Goal: Task Accomplishment & Management: Manage account settings

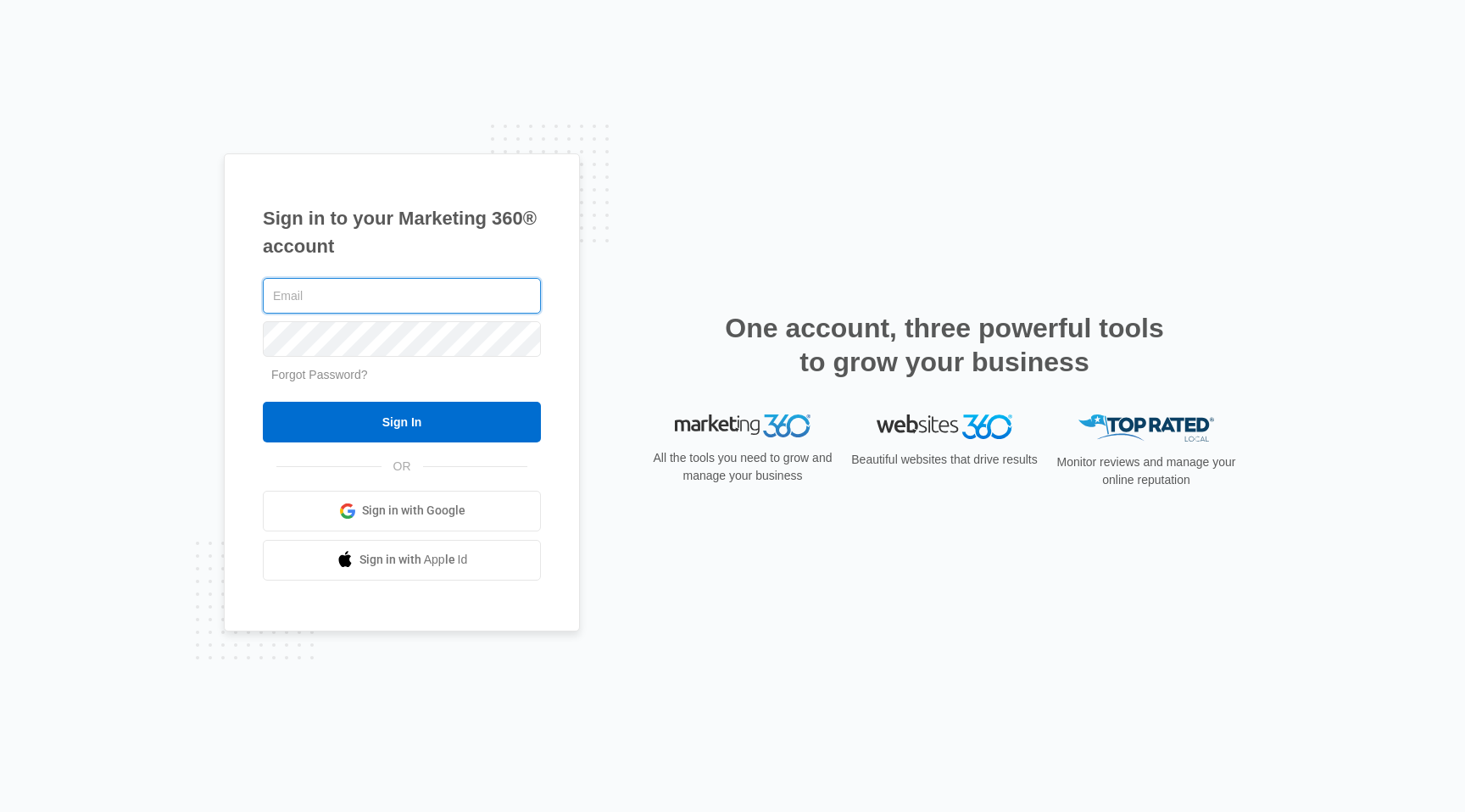
type input "[PERSON_NAME][EMAIL_ADDRESS][DOMAIN_NAME]"
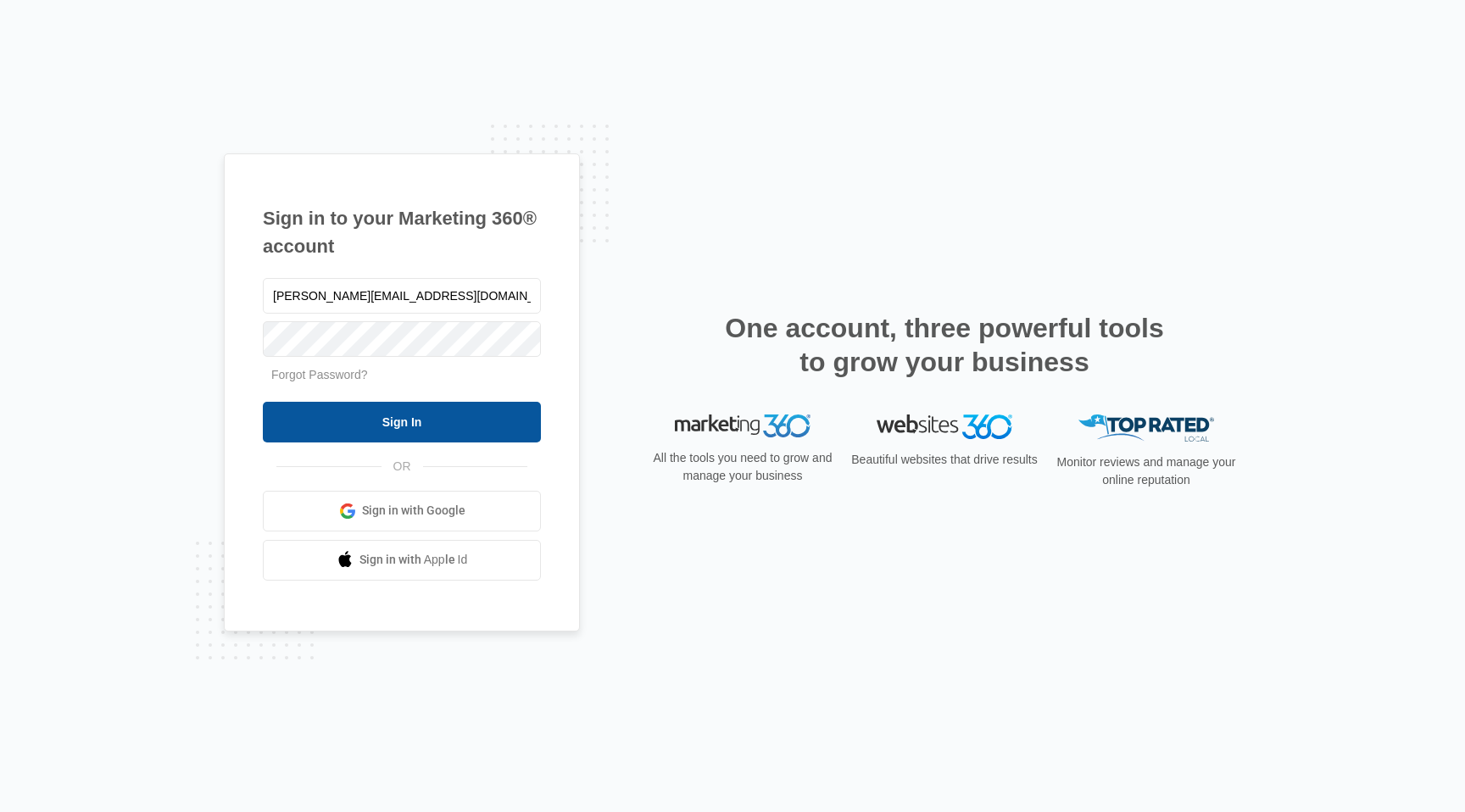
click at [504, 423] on input "Sign In" at bounding box center [401, 423] width 278 height 41
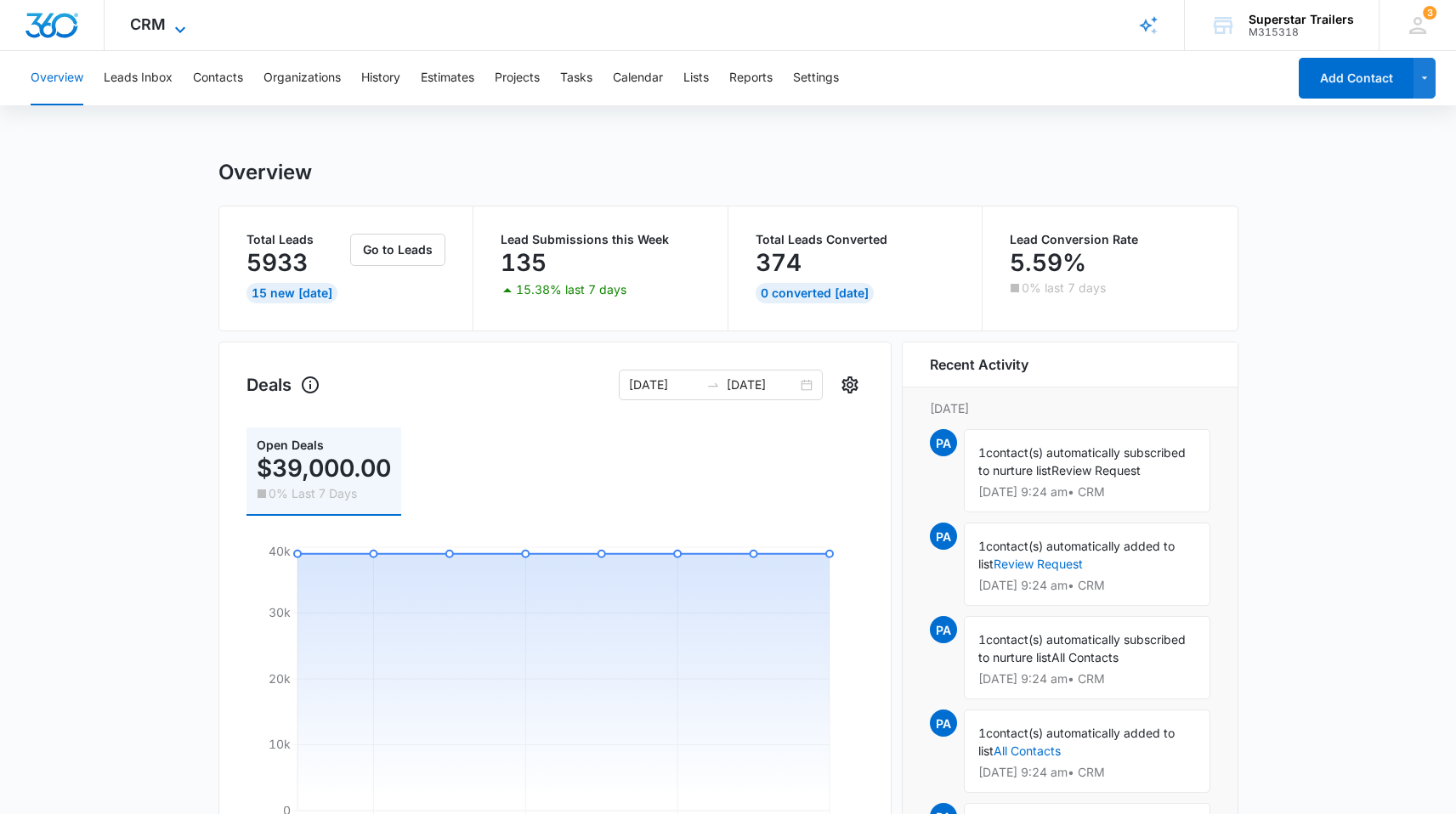
click at [170, 24] on icon at bounding box center [180, 30] width 21 height 21
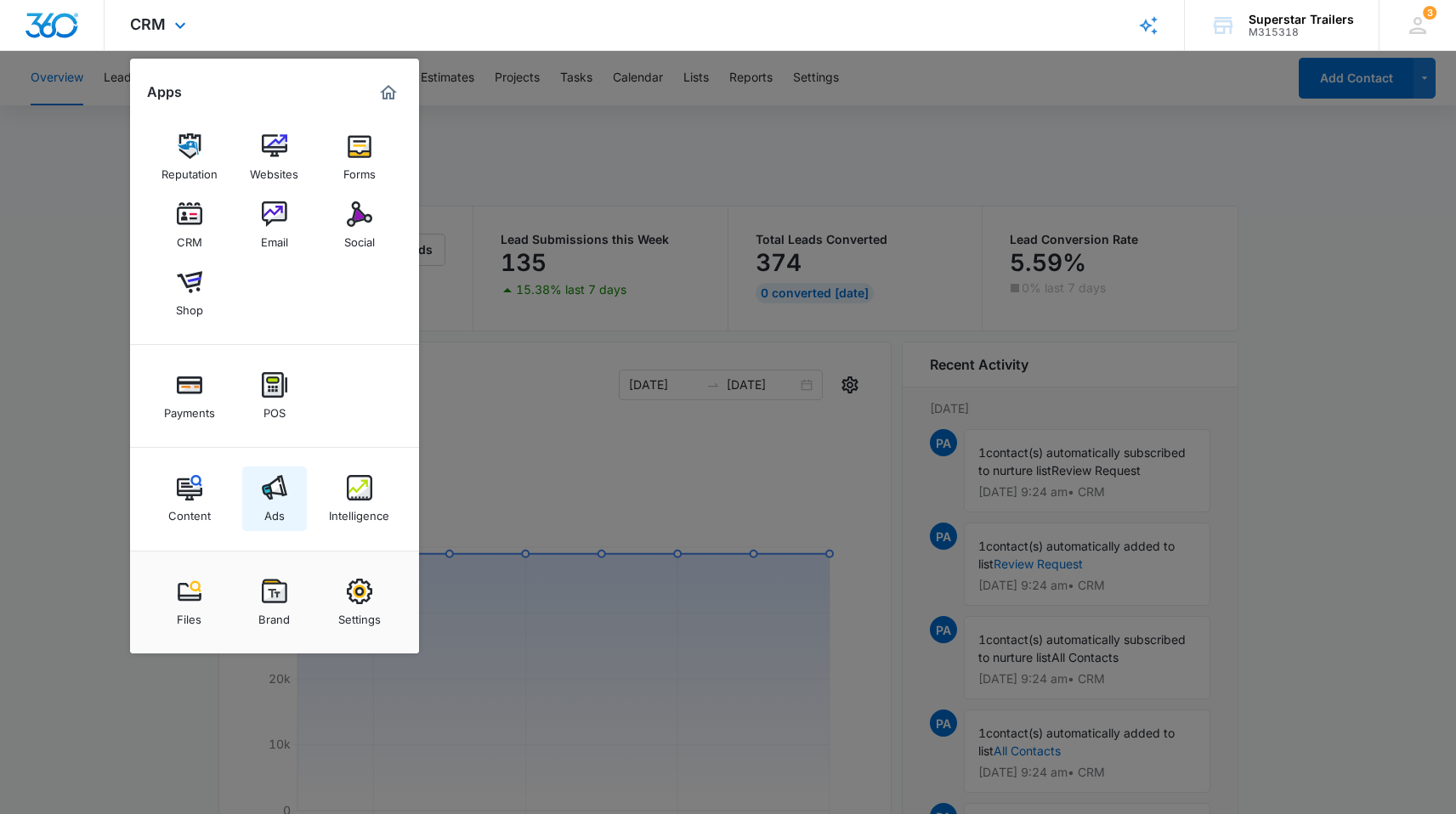
click at [288, 500] on link "Ads" at bounding box center [274, 499] width 65 height 64
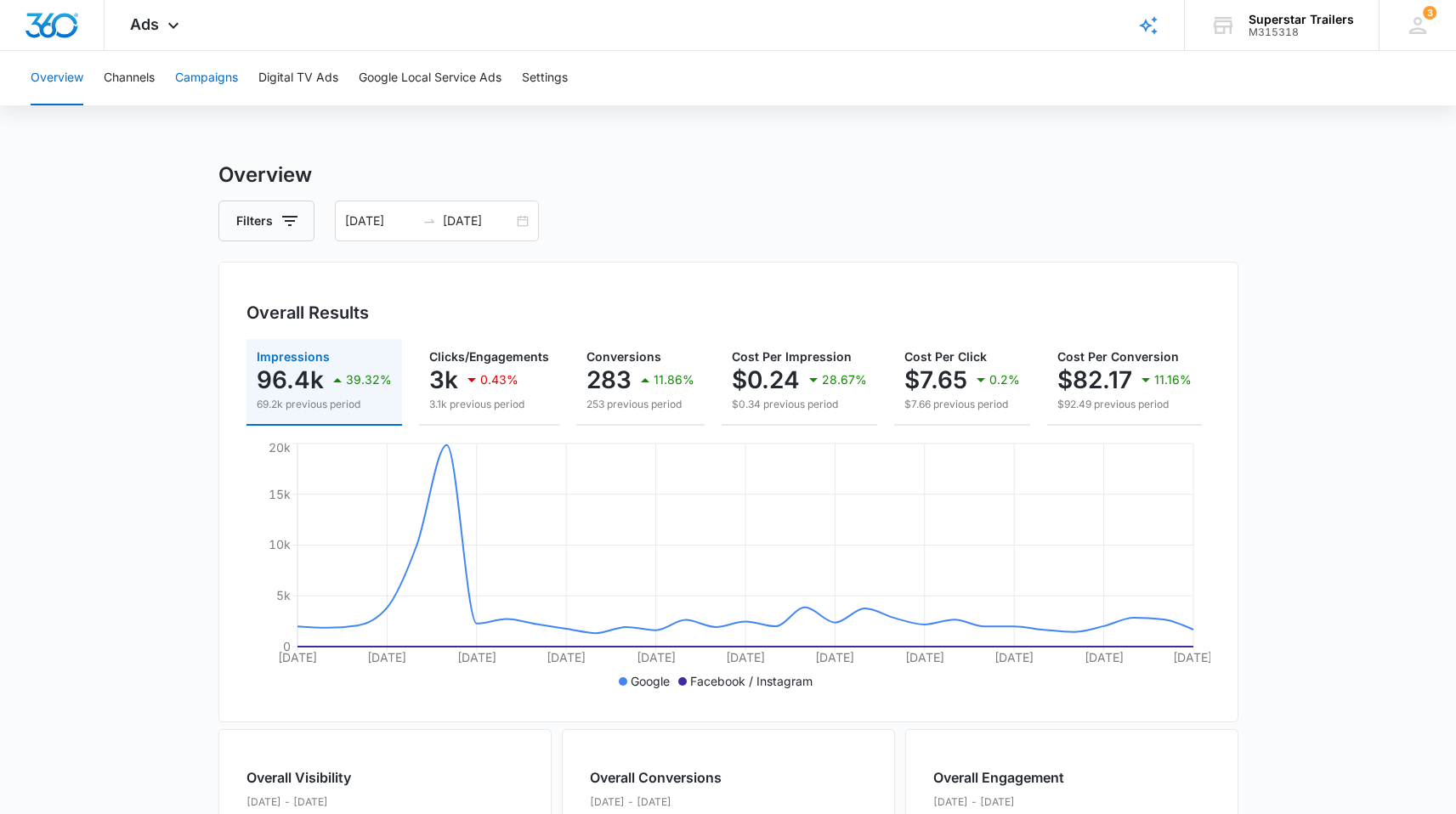
click at [224, 82] on button "Campaigns" at bounding box center [206, 78] width 63 height 55
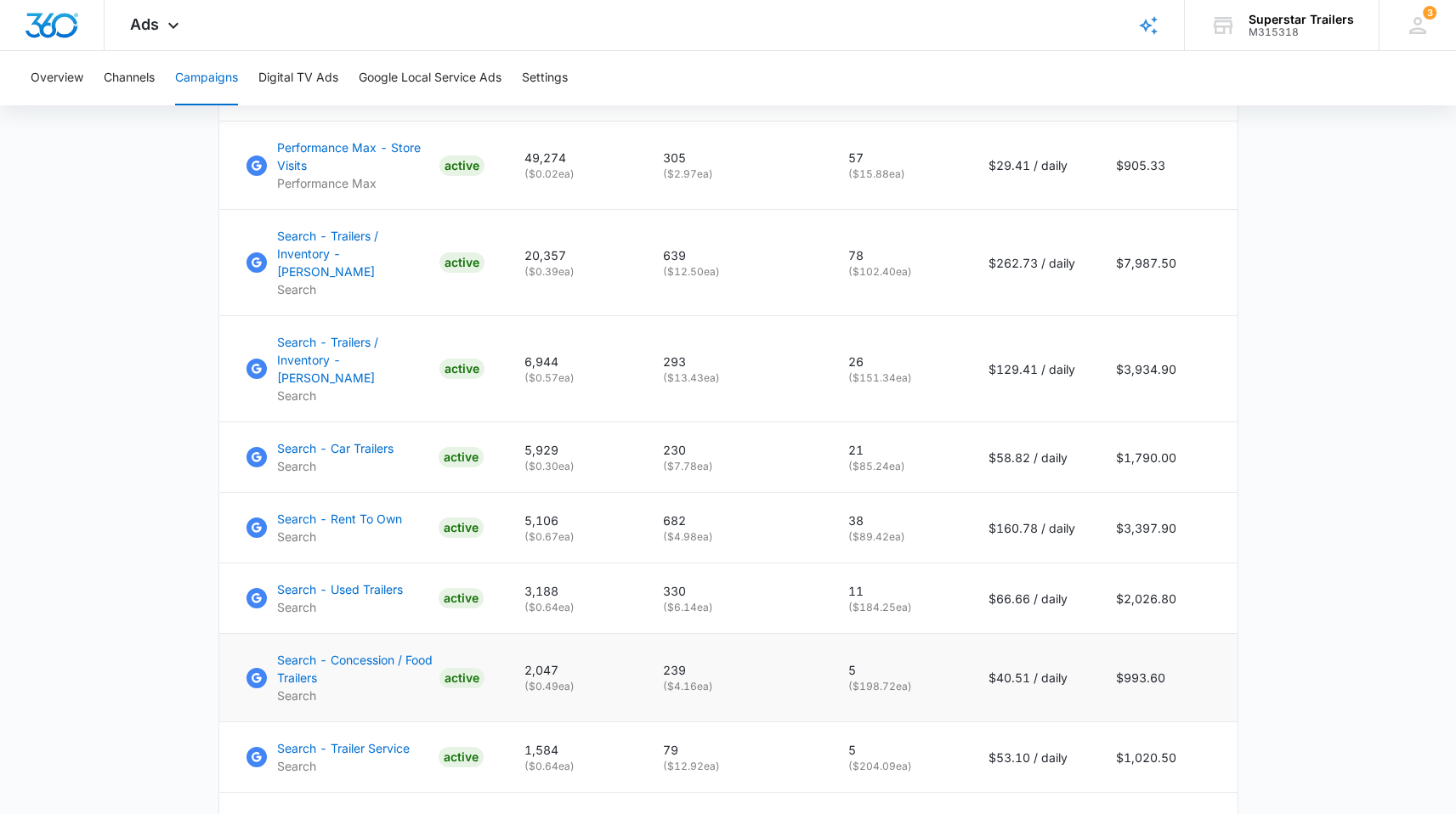
scroll to position [823, 0]
